Goal: Check status: Check status

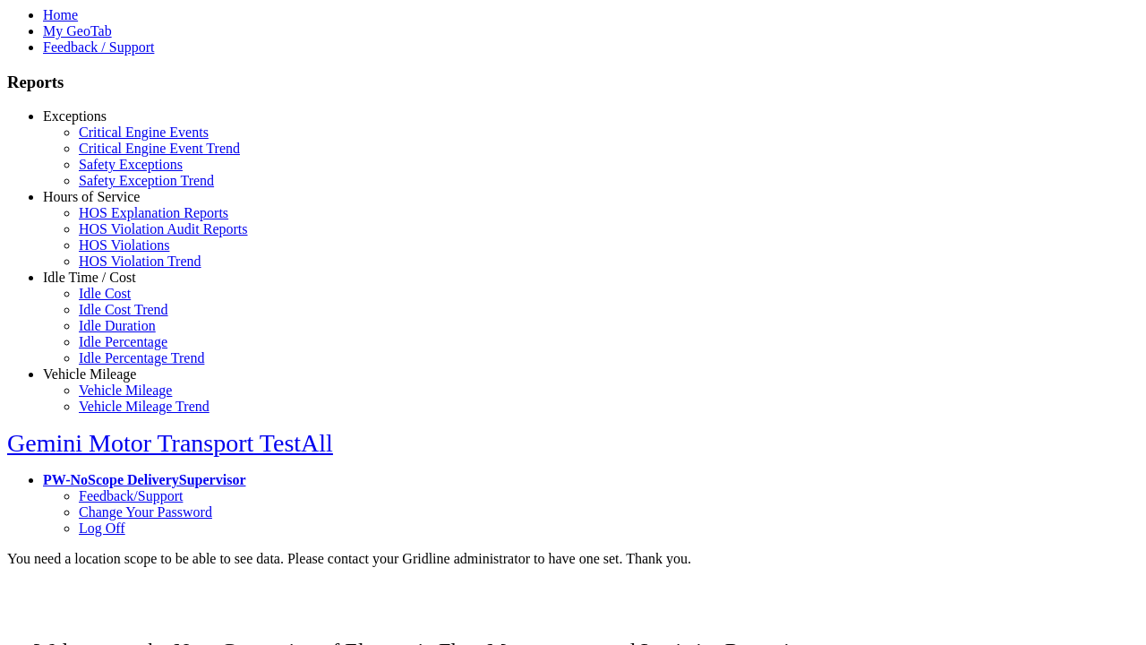
click at [103, 124] on link "Exceptions" at bounding box center [75, 115] width 64 height 15
click at [116, 140] on link "Critical Engine Events" at bounding box center [144, 131] width 130 height 15
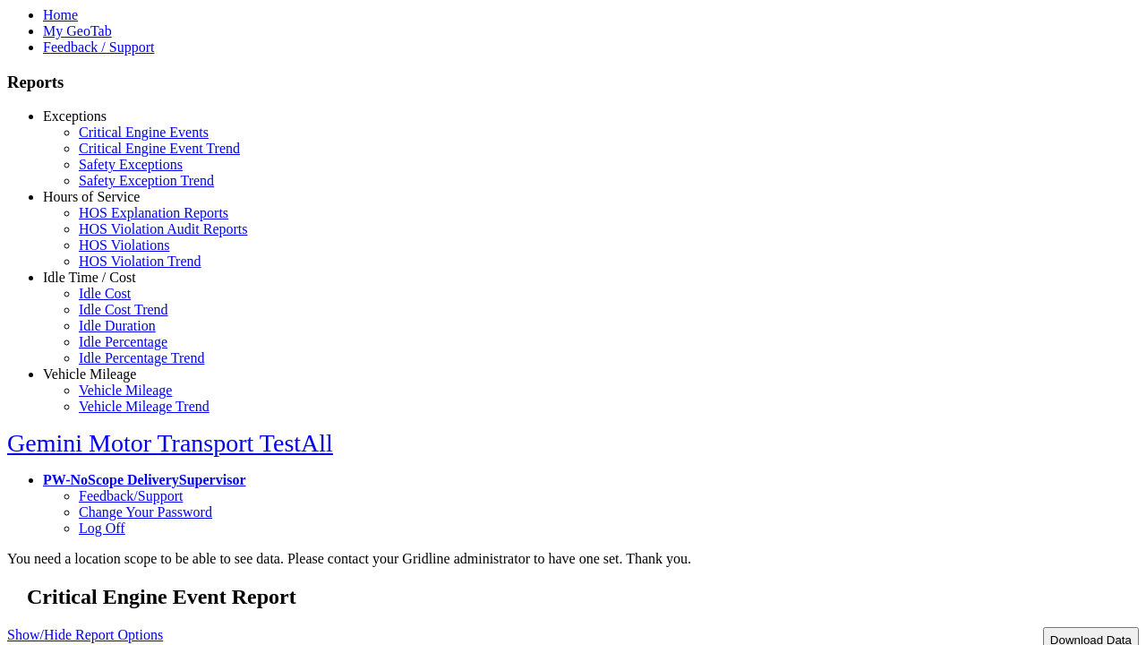
select select "**"
type input "*********"
